Goal: Task Accomplishment & Management: Manage account settings

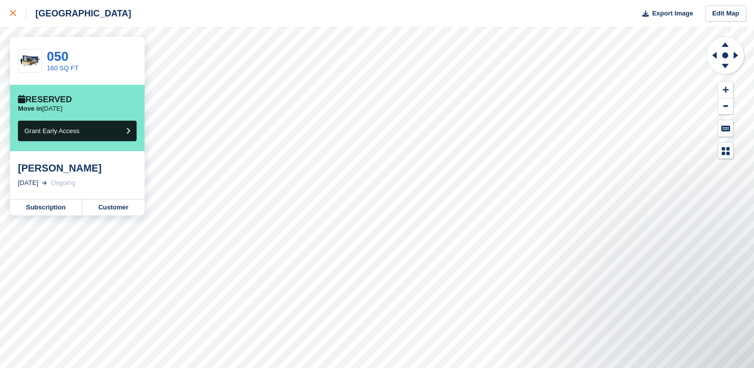
click at [14, 9] on div at bounding box center [18, 13] width 16 height 12
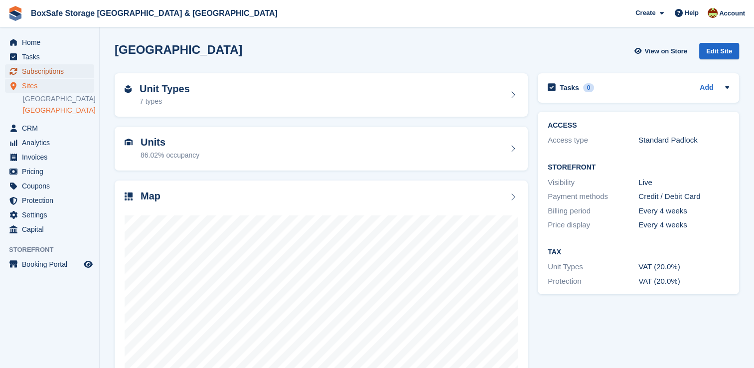
click at [31, 71] on span "Subscriptions" at bounding box center [52, 71] width 60 height 14
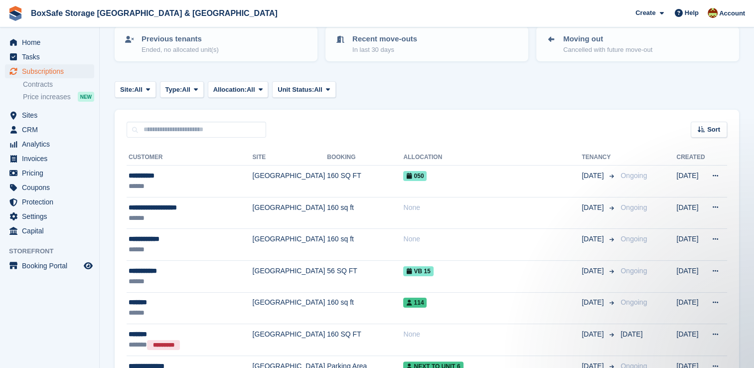
scroll to position [147, 0]
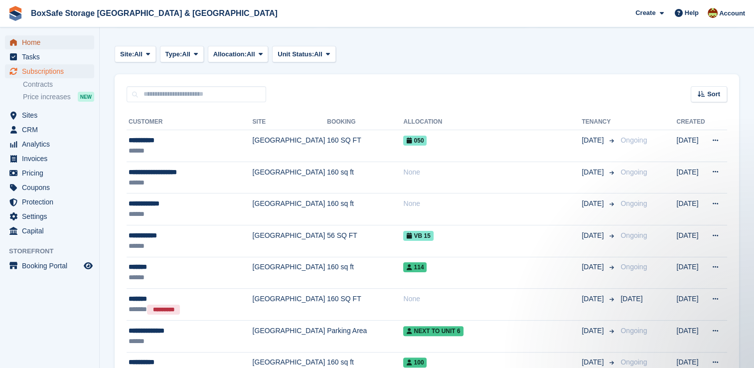
click at [44, 46] on span "Home" at bounding box center [52, 42] width 60 height 14
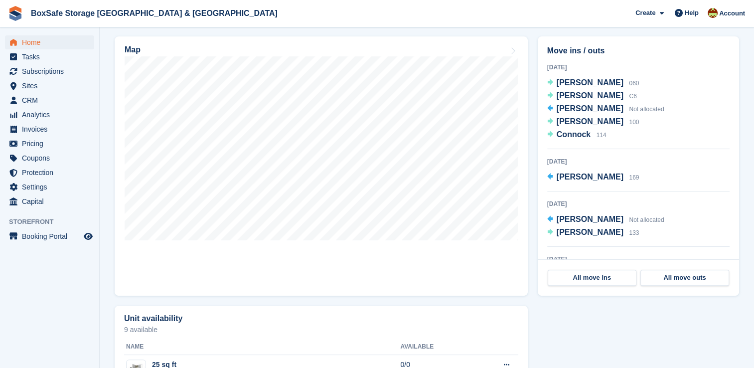
scroll to position [303, 0]
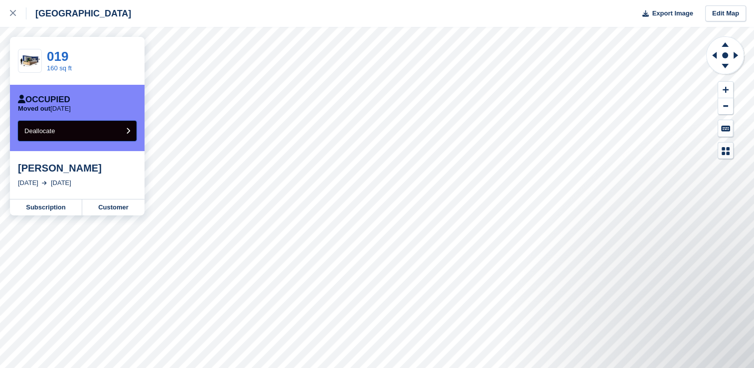
click at [56, 133] on button "Deallocate" at bounding box center [77, 131] width 119 height 20
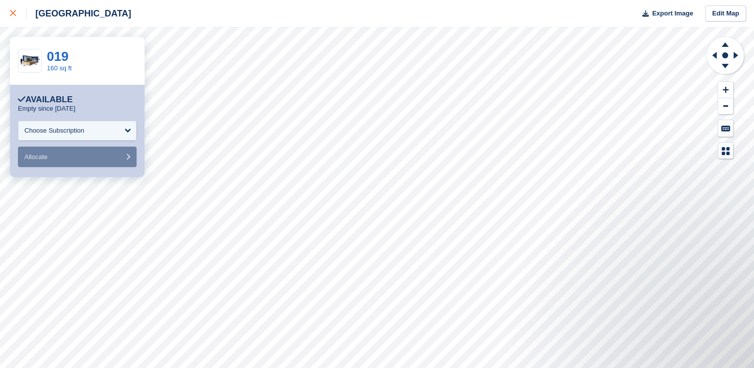
click at [11, 13] on icon at bounding box center [13, 13] width 6 height 6
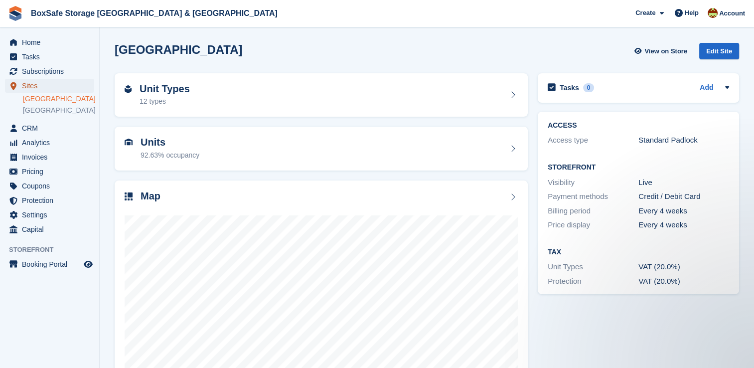
click at [34, 83] on span "Sites" at bounding box center [52, 86] width 60 height 14
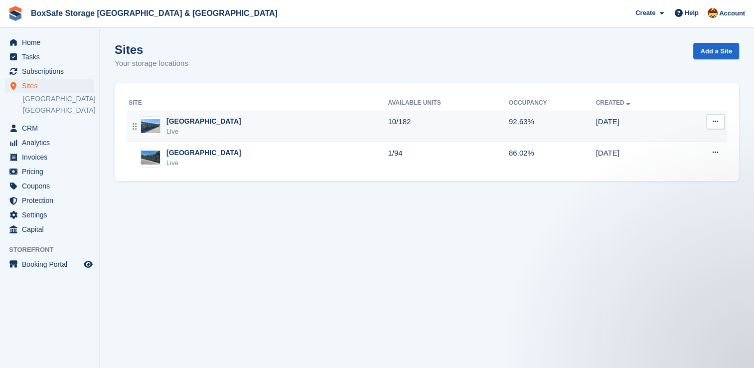
click at [275, 125] on div "Christchurch Live" at bounding box center [258, 126] width 259 height 20
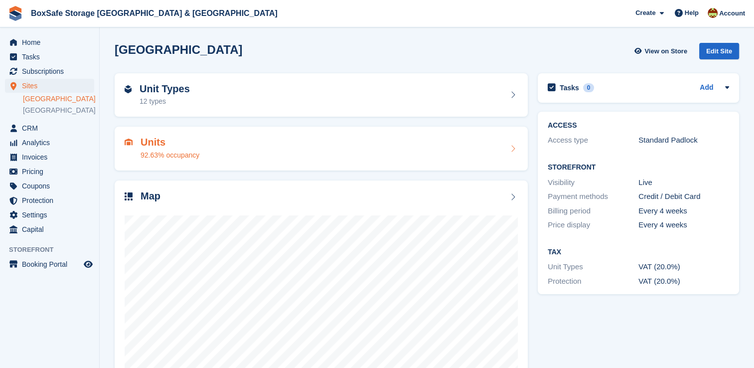
click at [287, 163] on div "Units 92.63% occupancy" at bounding box center [321, 149] width 413 height 44
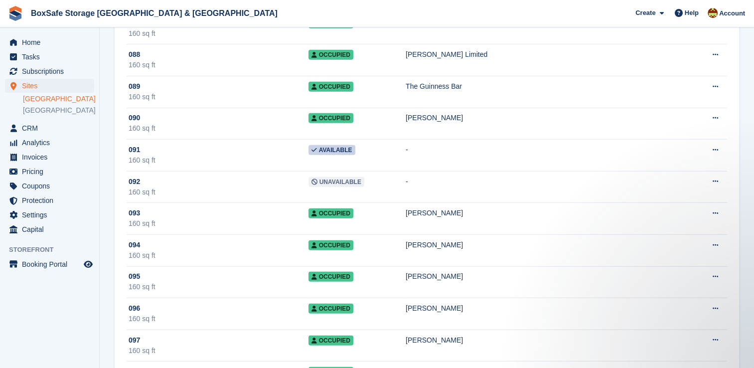
scroll to position [2695, 0]
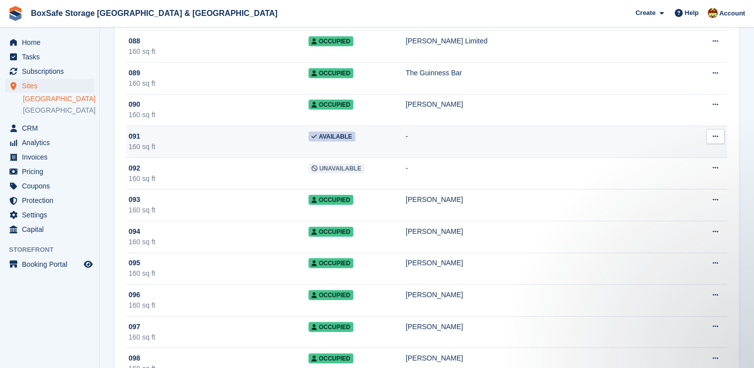
click at [718, 129] on button at bounding box center [716, 136] width 18 height 15
click at [678, 150] on p "Edit unit" at bounding box center [677, 156] width 87 height 13
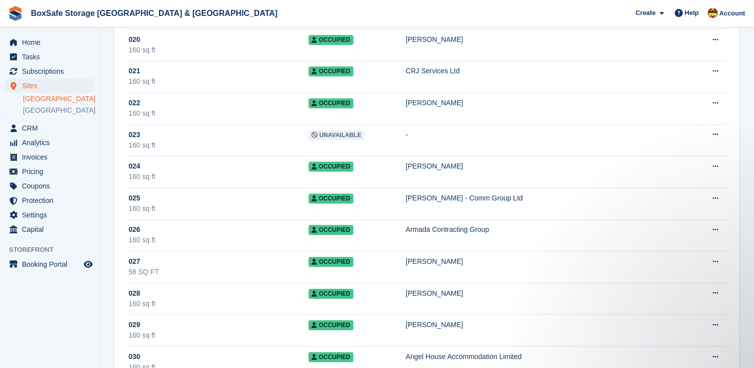
scroll to position [658, 0]
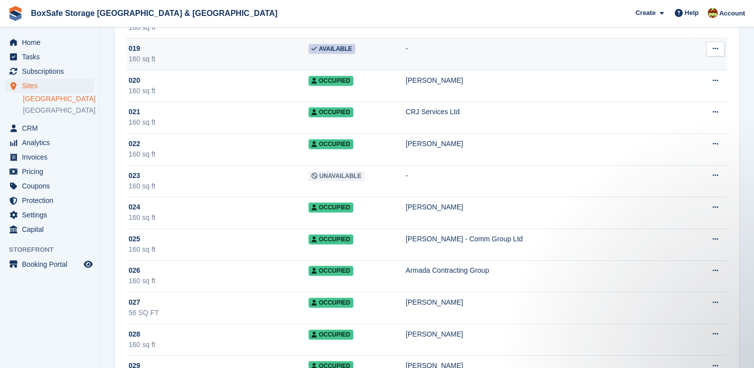
click at [425, 59] on td "-" at bounding box center [548, 54] width 285 height 32
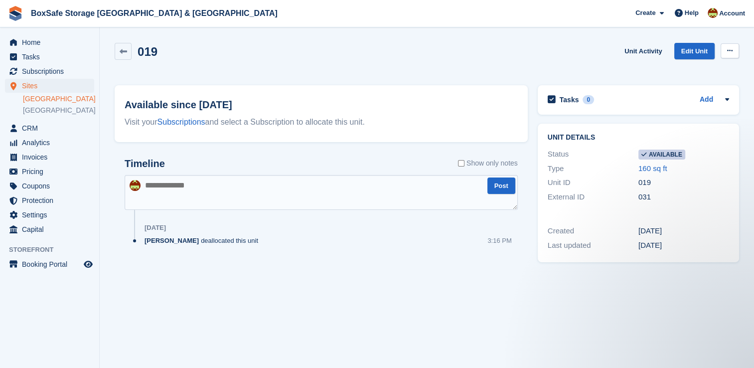
click at [721, 53] on button at bounding box center [730, 50] width 18 height 15
click at [702, 68] on p "Make unavailable" at bounding box center [691, 70] width 87 height 13
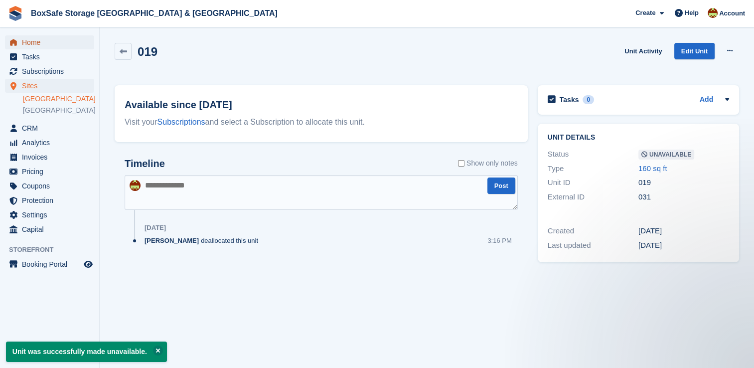
click at [34, 46] on span "Home" at bounding box center [52, 42] width 60 height 14
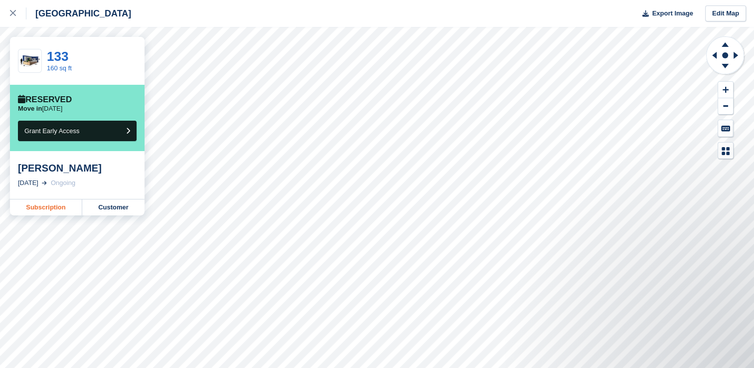
click at [56, 210] on link "Subscription" at bounding box center [46, 207] width 72 height 16
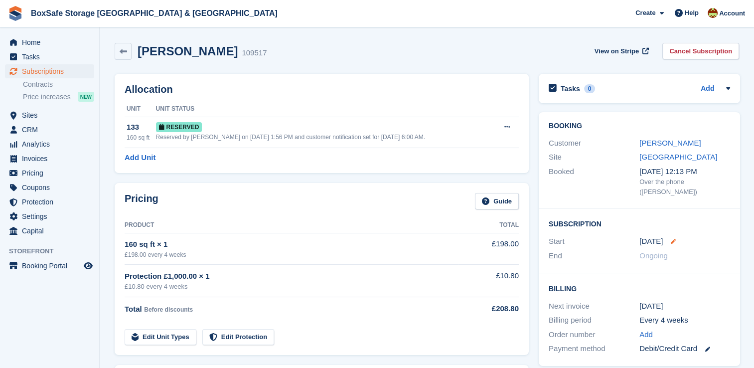
click at [671, 239] on icon at bounding box center [673, 241] width 5 height 5
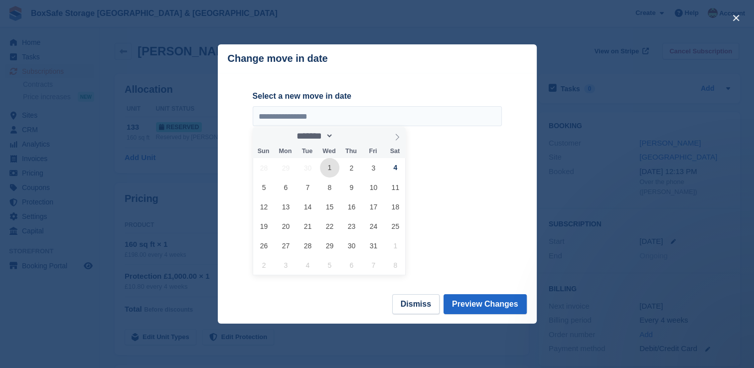
click at [329, 172] on span "1" at bounding box center [329, 167] width 19 height 19
click at [329, 169] on span "1" at bounding box center [329, 167] width 19 height 19
click at [411, 305] on button "Dismiss" at bounding box center [415, 304] width 47 height 20
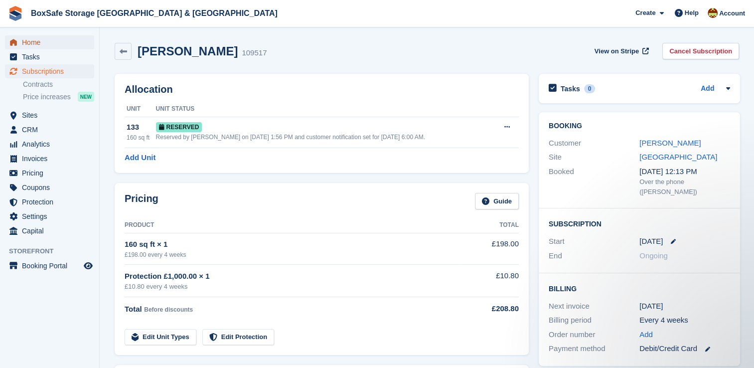
click at [47, 44] on span "Home" at bounding box center [52, 42] width 60 height 14
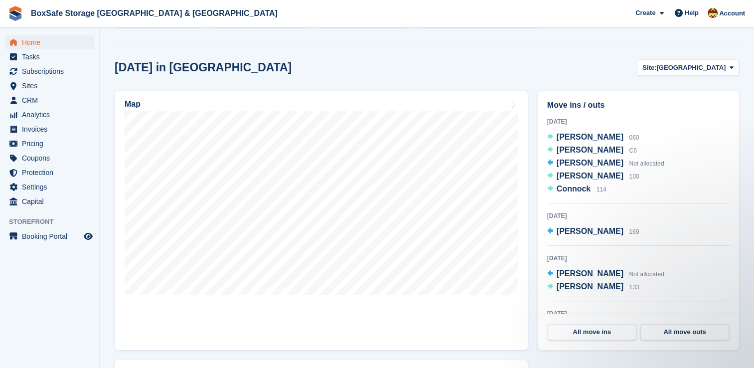
scroll to position [238, 0]
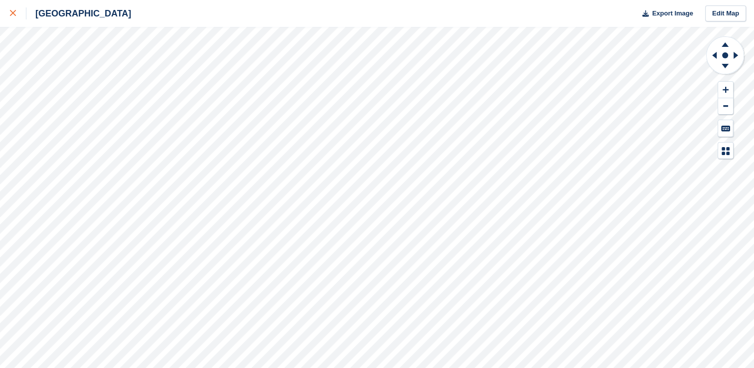
click at [11, 9] on div at bounding box center [18, 13] width 16 height 12
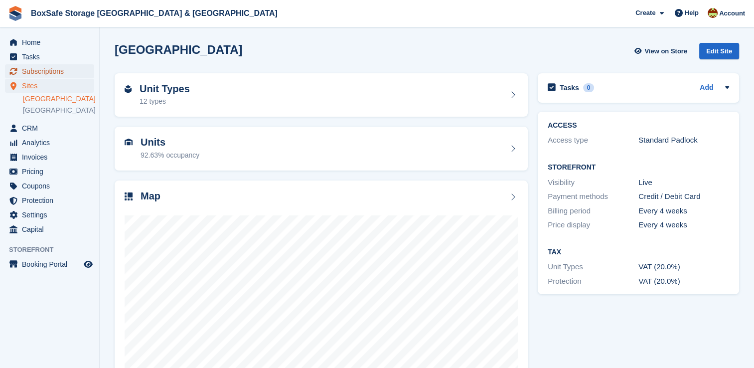
click at [51, 72] on span "Subscriptions" at bounding box center [52, 71] width 60 height 14
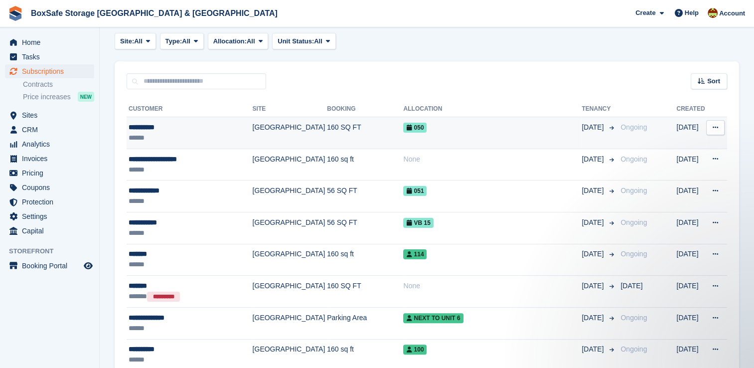
scroll to position [158, 0]
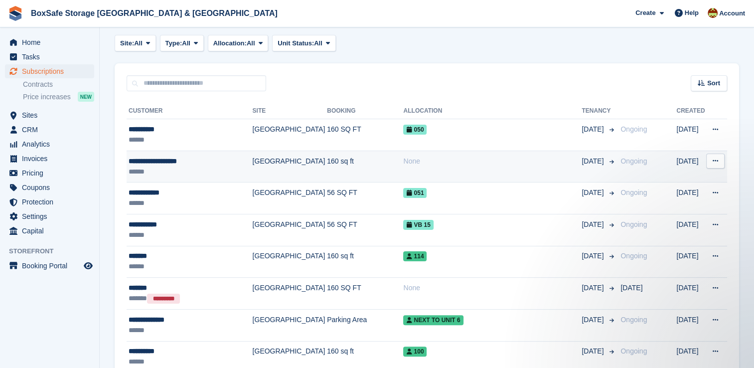
click at [481, 168] on td "None" at bounding box center [492, 167] width 179 height 32
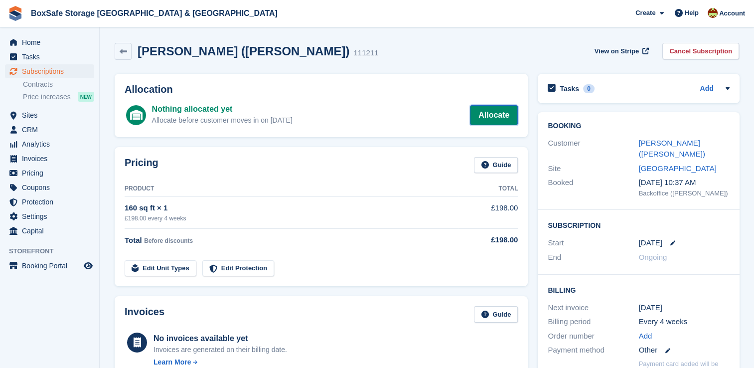
click at [498, 116] on link "Allocate" at bounding box center [494, 115] width 48 height 20
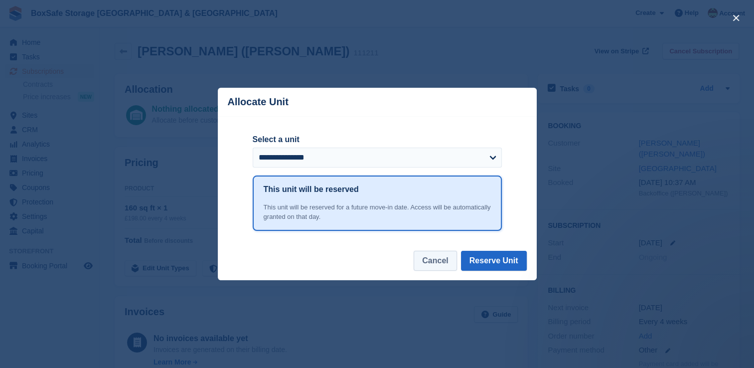
click at [444, 270] on button "Cancel" at bounding box center [435, 261] width 43 height 20
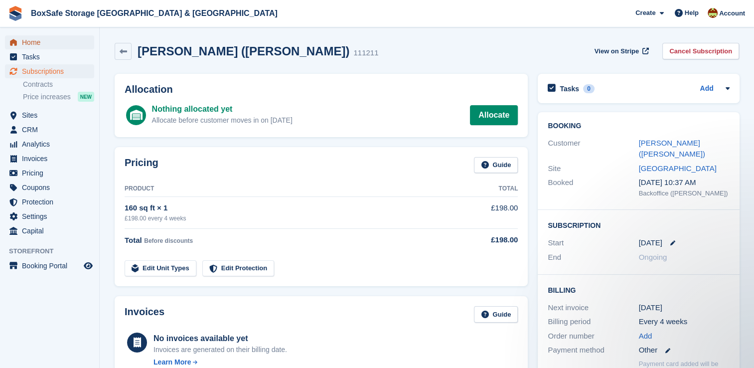
click at [51, 47] on span "Home" at bounding box center [52, 42] width 60 height 14
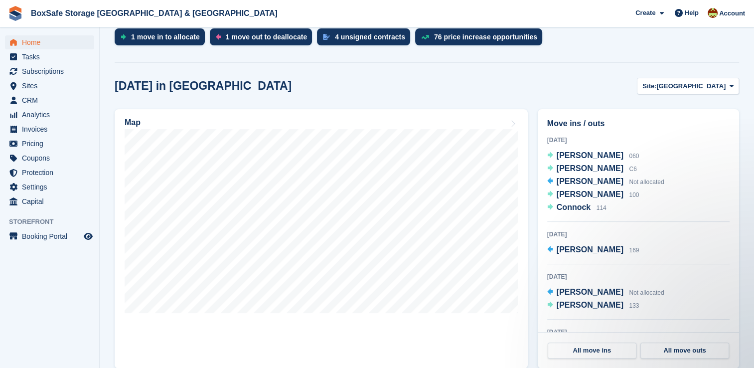
scroll to position [216, 0]
